Goal: Information Seeking & Learning: Learn about a topic

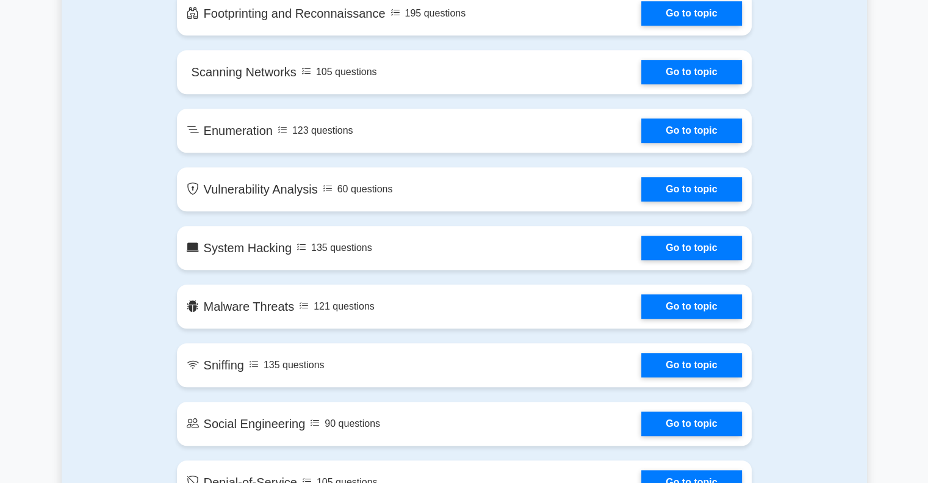
scroll to position [610, 0]
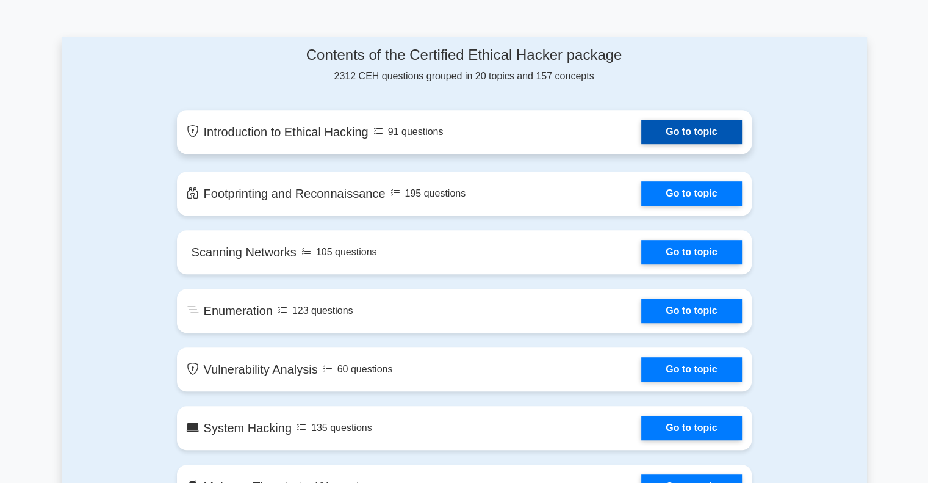
click at [688, 135] on link "Go to topic" at bounding box center [691, 132] width 100 height 24
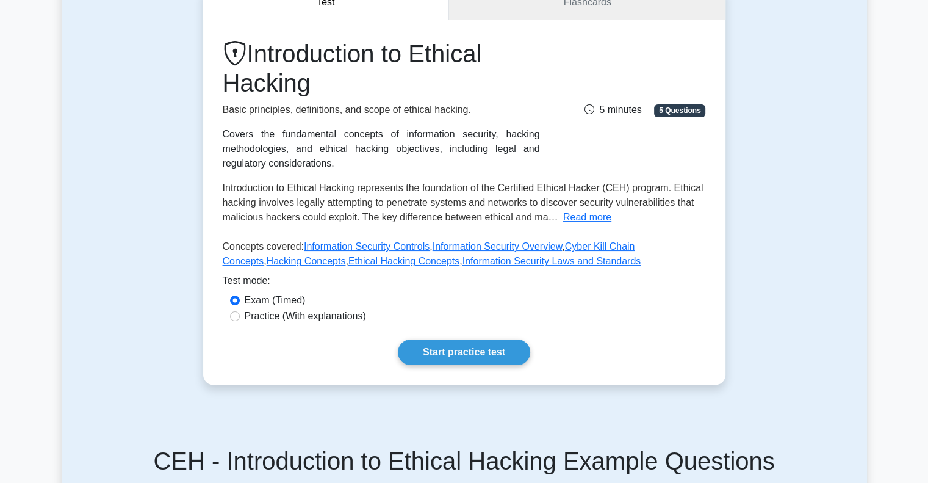
scroll to position [61, 0]
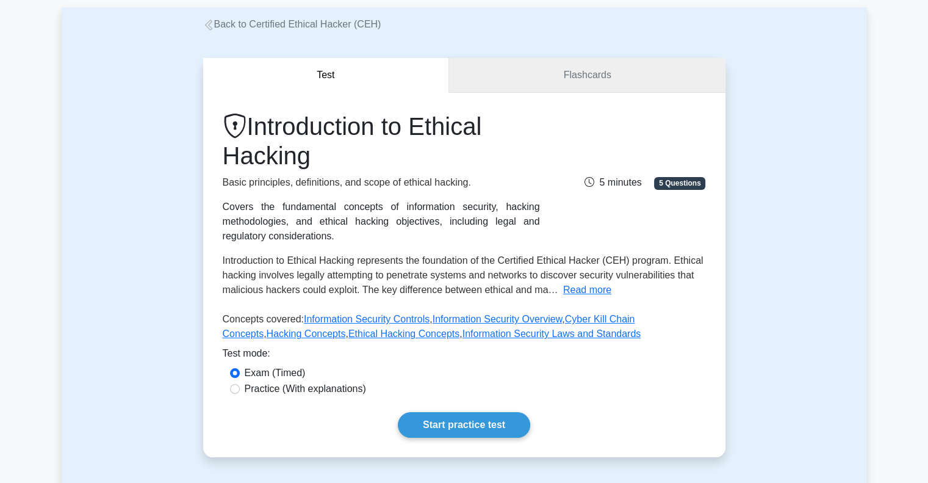
click at [592, 76] on link "Flashcards" at bounding box center [587, 75] width 276 height 35
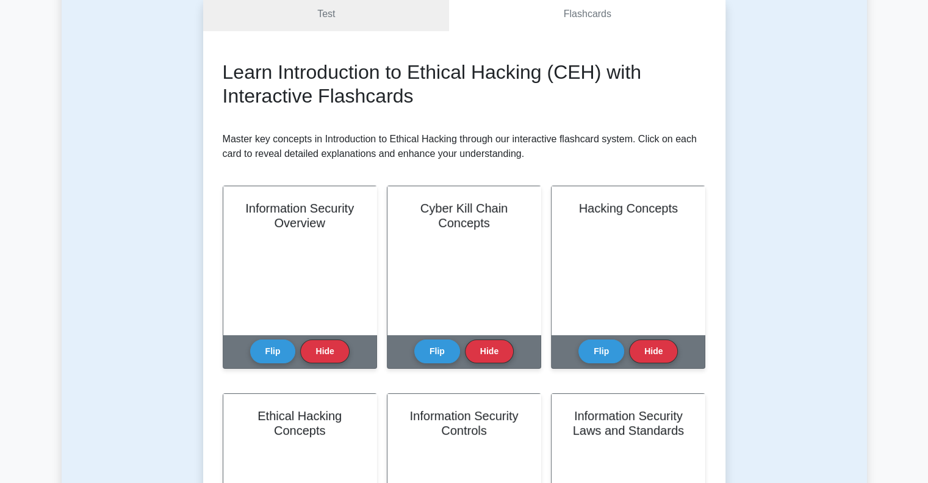
scroll to position [244, 0]
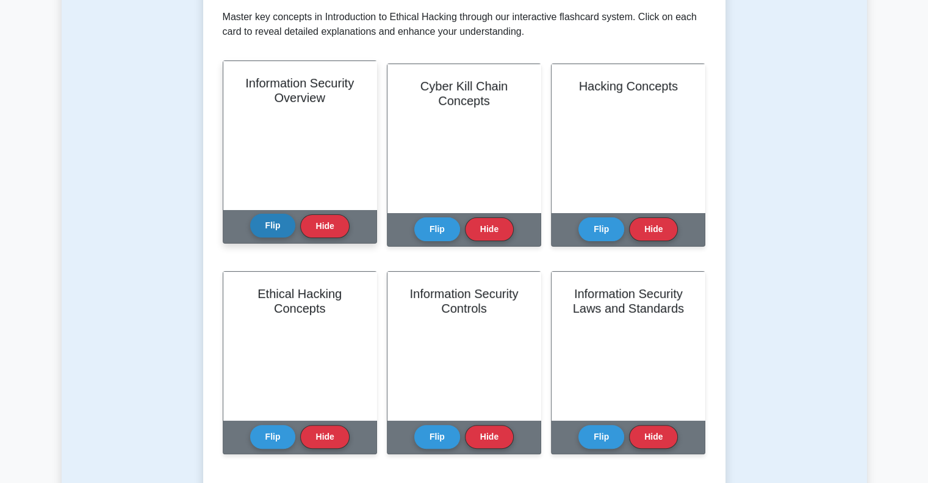
click at [266, 226] on button "Flip" at bounding box center [273, 226] width 46 height 24
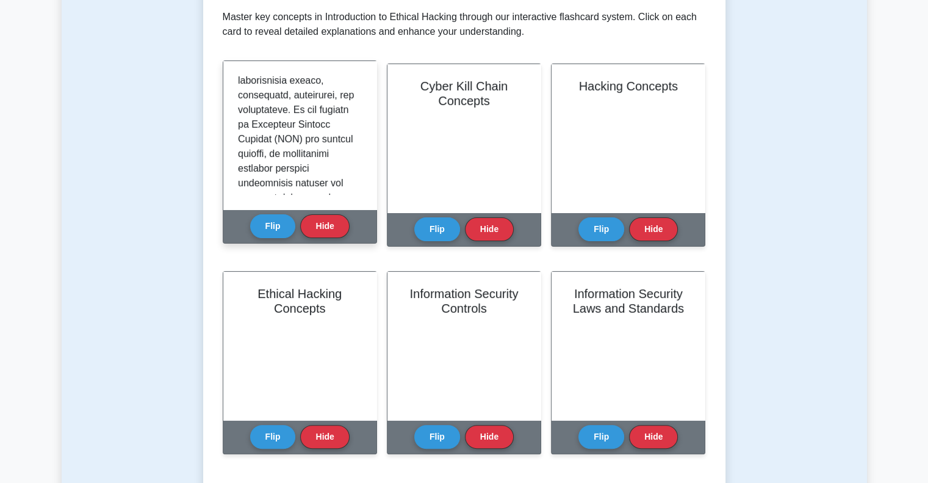
scroll to position [0, 0]
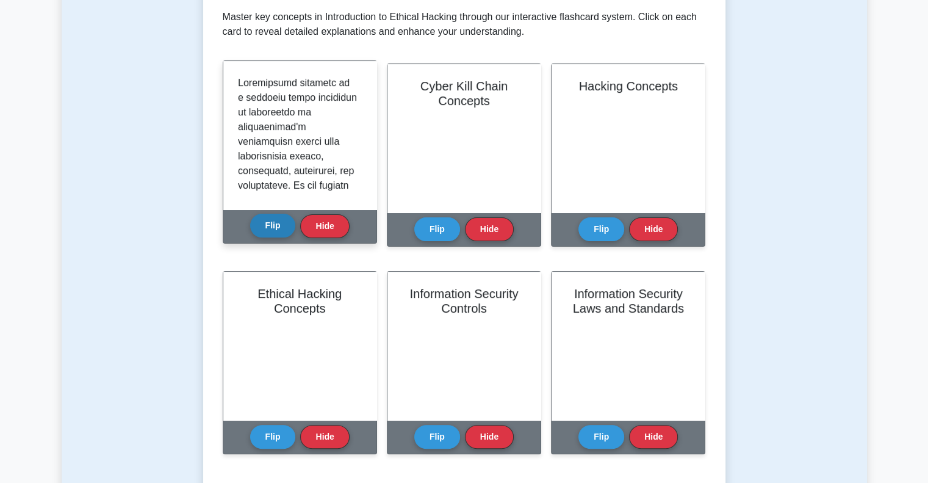
click at [283, 221] on button "Flip" at bounding box center [273, 226] width 46 height 24
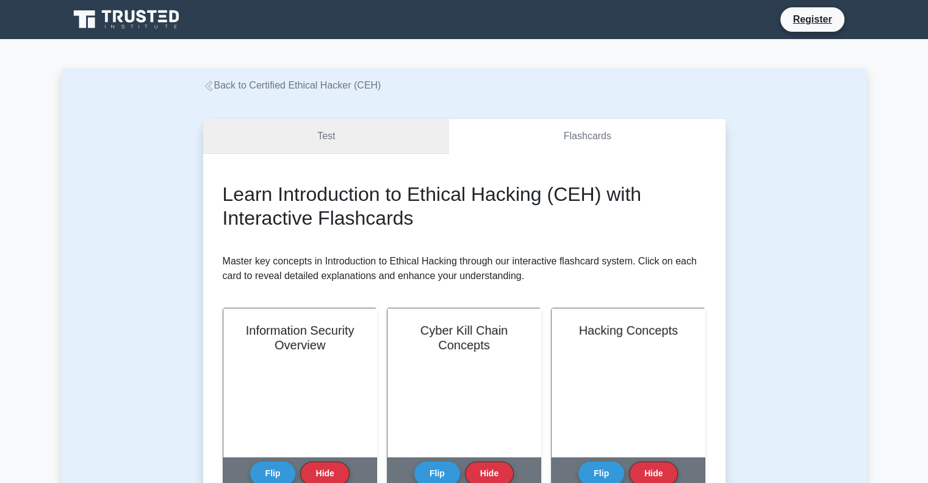
click at [357, 134] on link "Test" at bounding box center [326, 136] width 247 height 35
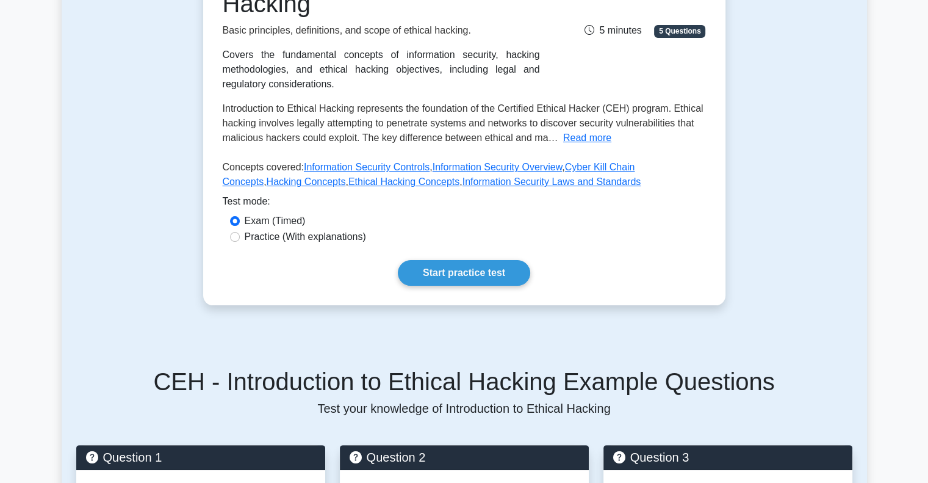
scroll to position [366, 0]
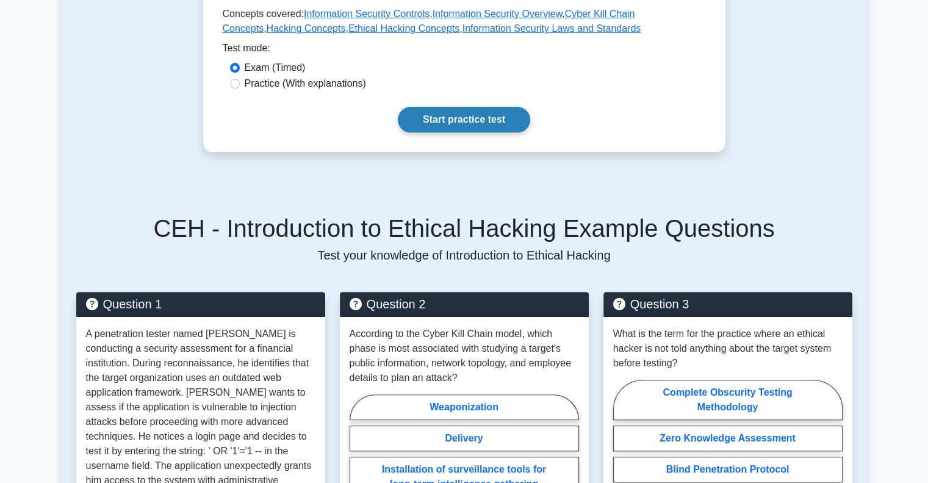
click at [495, 125] on link "Start practice test" at bounding box center [464, 120] width 132 height 26
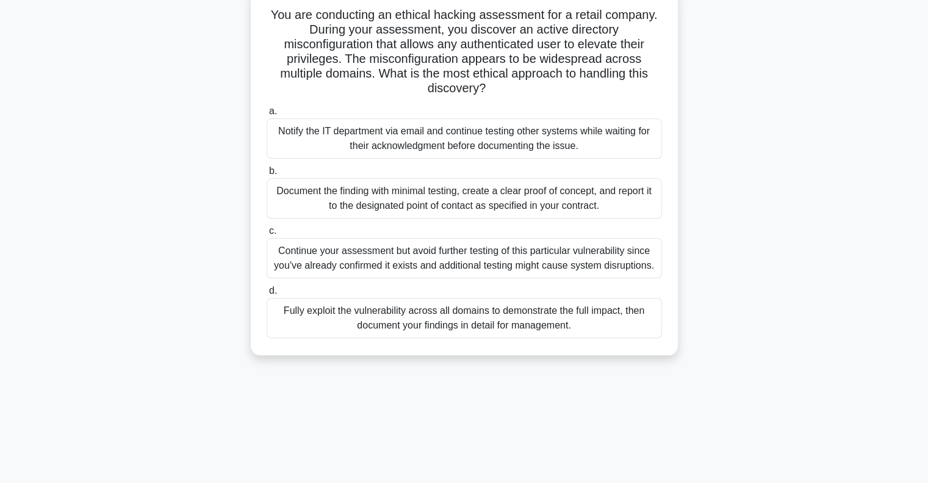
scroll to position [61, 0]
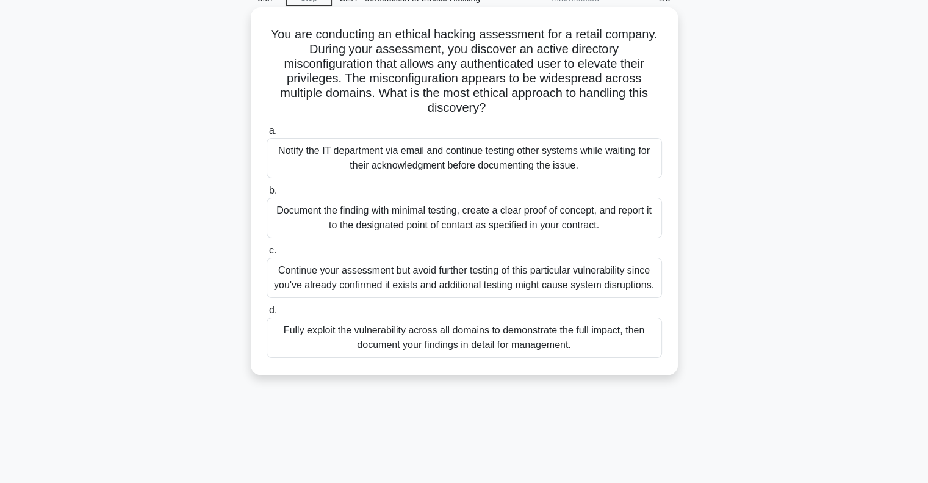
click at [442, 227] on div "Document the finding with minimal testing, create a clear proof of concept, and…" at bounding box center [464, 218] width 395 height 40
click at [267, 195] on input "b. Document the finding with minimal testing, create a clear proof of concept, …" at bounding box center [267, 191] width 0 height 8
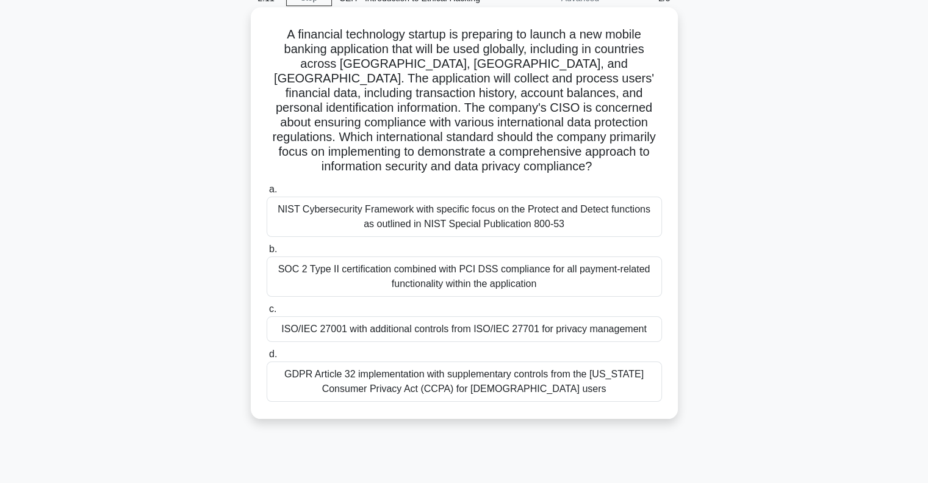
click at [548, 329] on div "ISO/IEC 27001 with additional controls from ISO/IEC 27701 for privacy management" at bounding box center [464, 329] width 395 height 26
click at [267, 313] on input "c. ISO/IEC 27001 with additional controls from ISO/IEC 27701 for privacy manage…" at bounding box center [267, 309] width 0 height 8
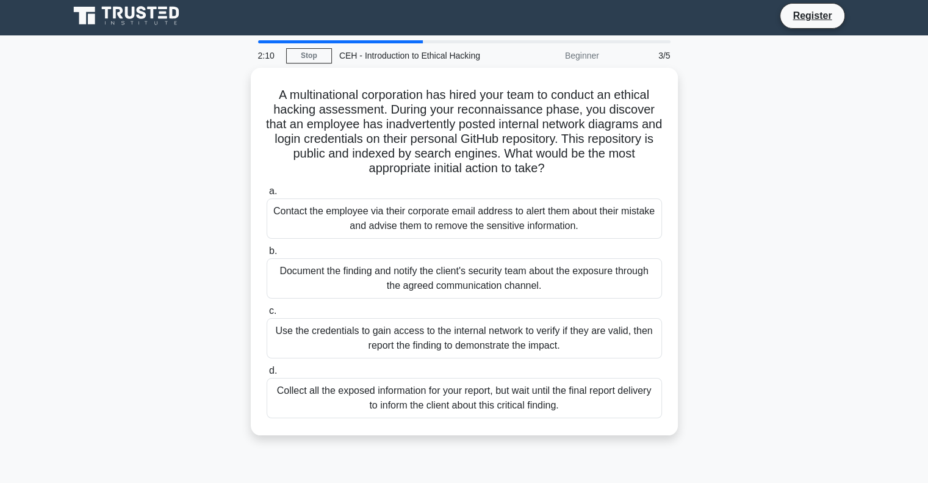
scroll to position [0, 0]
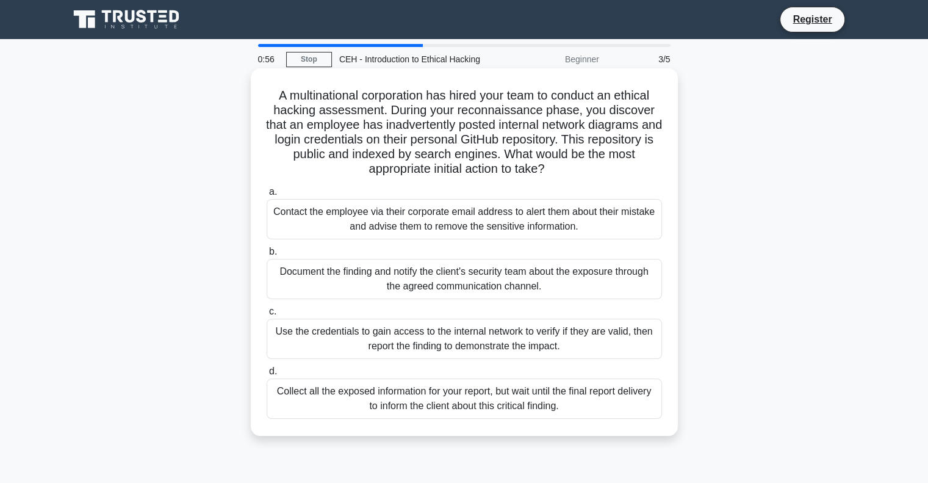
click at [424, 280] on div "Document the finding and notify the client's security team about the exposure t…" at bounding box center [464, 279] width 395 height 40
click at [267, 256] on input "b. Document the finding and notify the client's security team about the exposur…" at bounding box center [267, 252] width 0 height 8
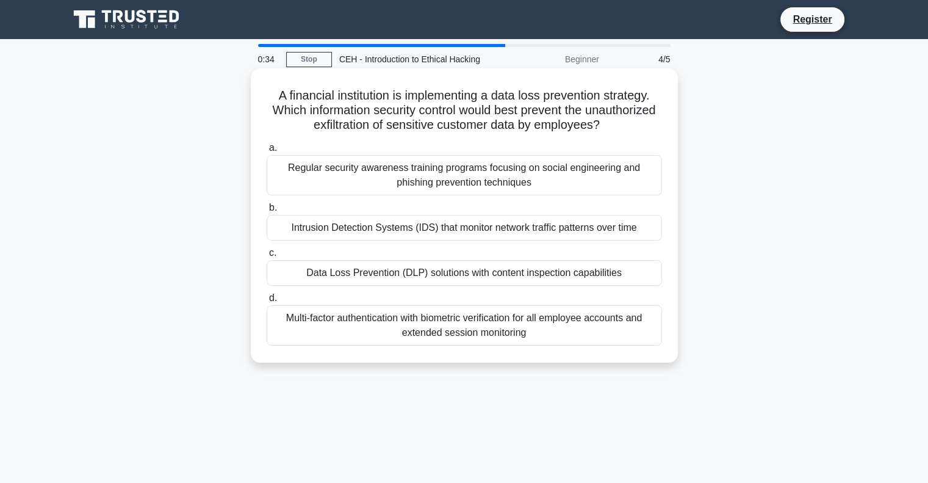
click at [466, 275] on div "Data Loss Prevention (DLP) solutions with content inspection capabilities" at bounding box center [464, 273] width 395 height 26
click at [267, 257] on input "c. Data Loss Prevention (DLP) solutions with content inspection capabilities" at bounding box center [267, 253] width 0 height 8
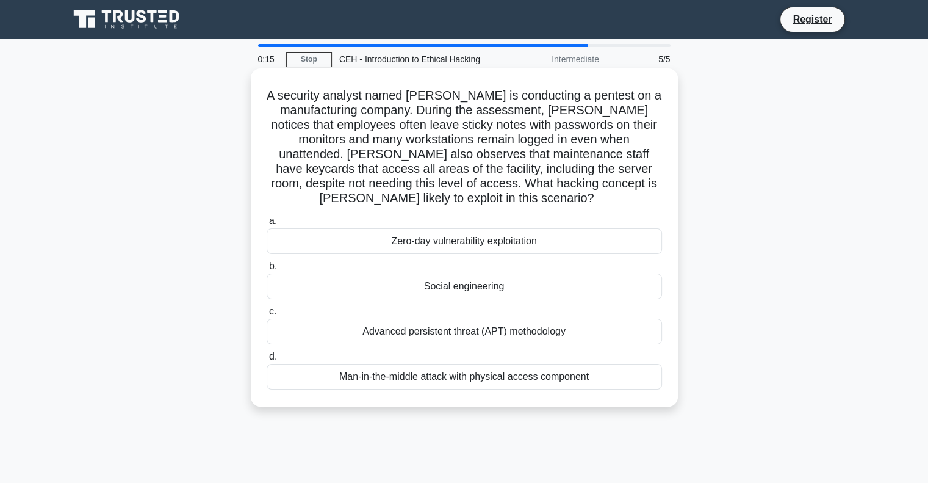
click at [509, 289] on div "Social engineering" at bounding box center [464, 286] width 395 height 26
click at [267, 270] on input "b. Social engineering" at bounding box center [267, 266] width 0 height 8
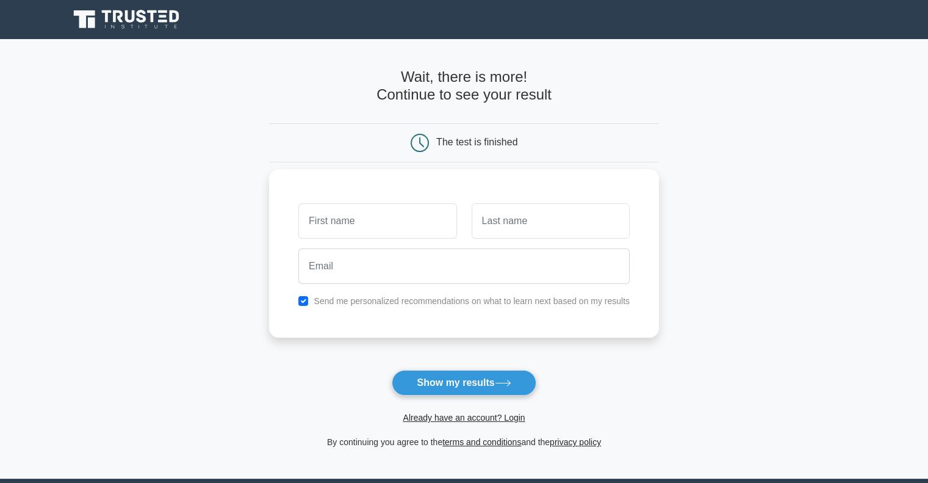
click at [359, 225] on input "text" at bounding box center [377, 220] width 158 height 35
type input "[PERSON_NAME]"
type input "Sankar"
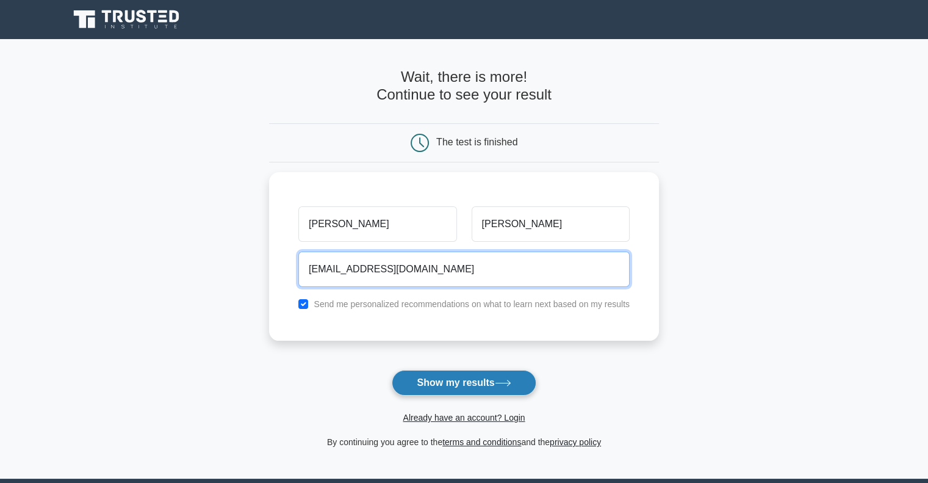
type input "shravansamana@gmail.com"
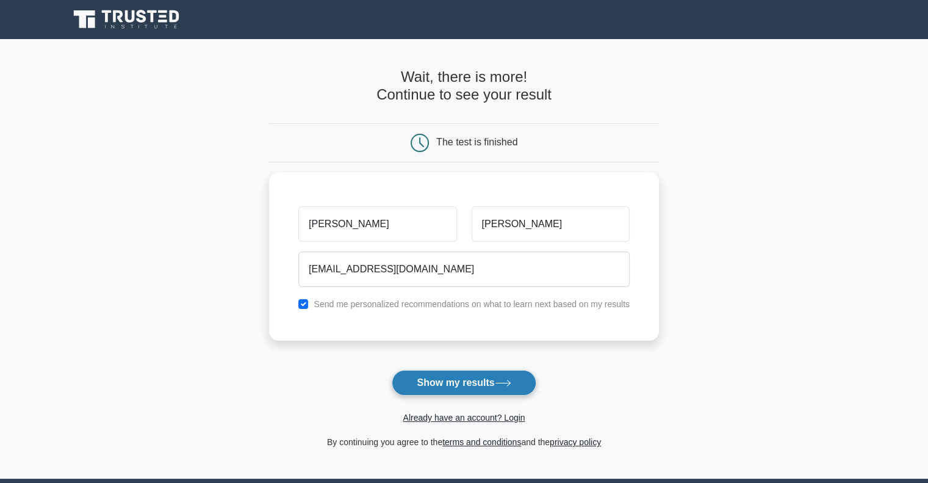
click at [455, 384] on button "Show my results" at bounding box center [464, 383] width 144 height 26
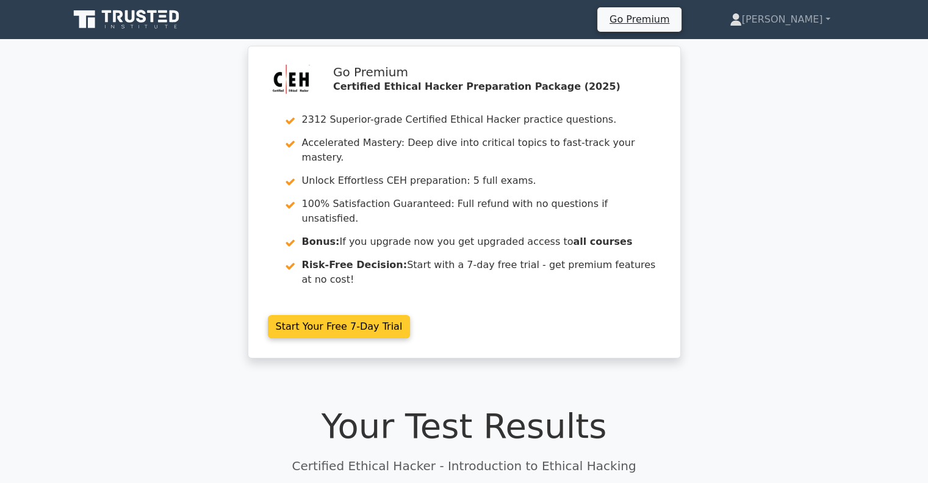
click at [378, 315] on link "Start Your Free 7-Day Trial" at bounding box center [339, 326] width 143 height 23
